Goal: Obtain resource: Obtain resource

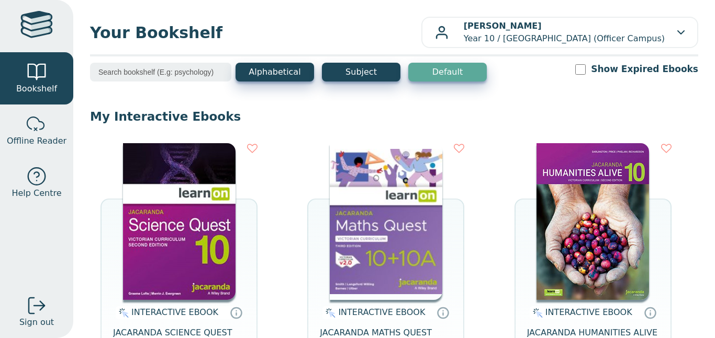
click at [594, 224] on img at bounding box center [592, 221] width 112 height 157
click at [602, 162] on img at bounding box center [592, 221] width 112 height 157
